Goal: Complete application form: Fill out and submit a form for a specific purpose

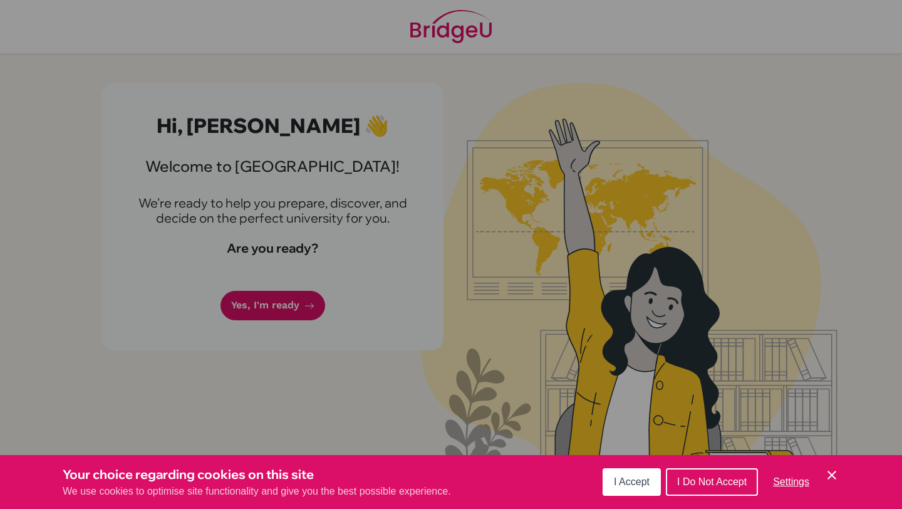
click at [629, 492] on button "I Accept" at bounding box center [632, 482] width 58 height 28
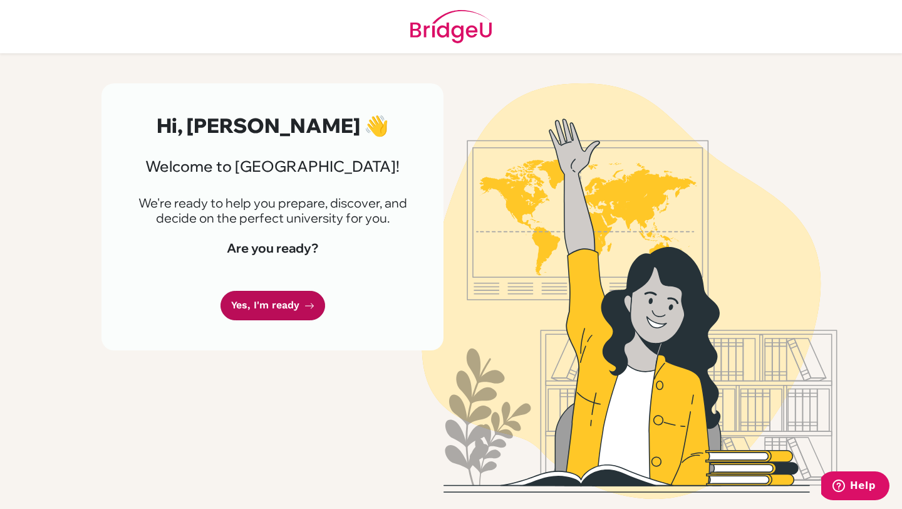
click at [282, 304] on link "Yes, I'm ready" at bounding box center [272, 305] width 105 height 29
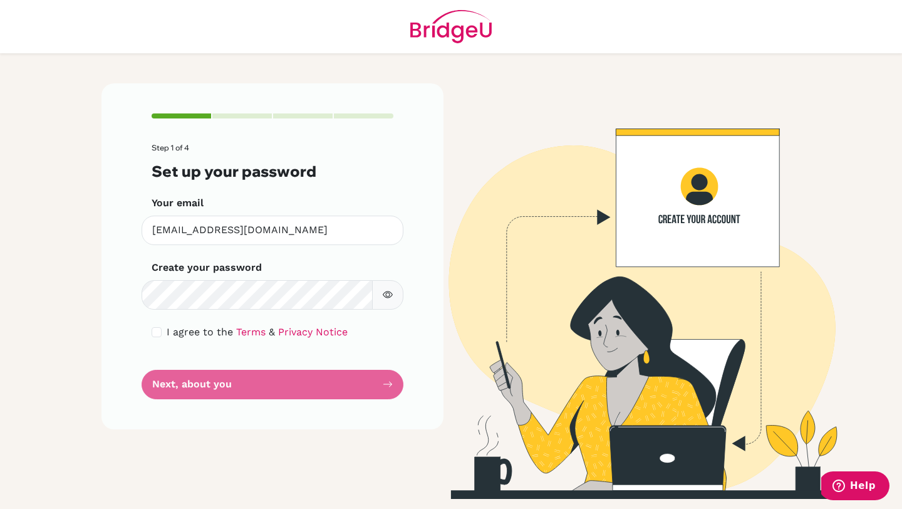
click at [393, 298] on button "button" at bounding box center [387, 294] width 31 height 29
click at [157, 336] on div "I agree to the Terms & Privacy Notice" at bounding box center [273, 331] width 242 height 15
click at [157, 334] on input "checkbox" at bounding box center [157, 332] width 10 height 10
checkbox input "true"
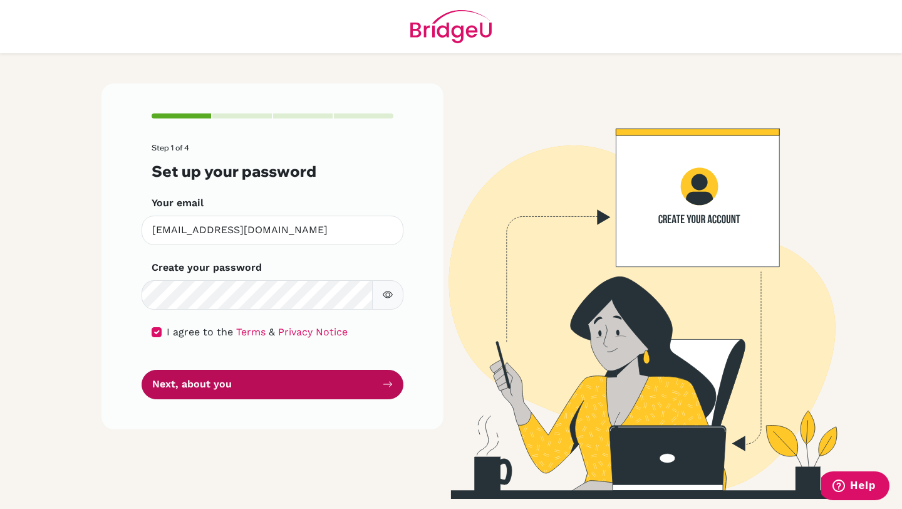
click at [182, 381] on button "Next, about you" at bounding box center [273, 384] width 262 height 29
